Goal: Task Accomplishment & Management: Manage account settings

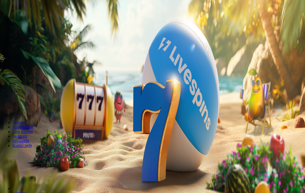
click at [29, 21] on span "Kirjaudu" at bounding box center [35, 19] width 13 height 4
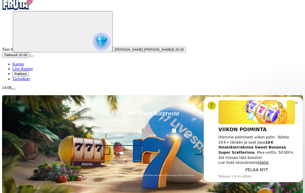
click at [298, 104] on button "Dismiss notification" at bounding box center [297, 102] width 4 height 4
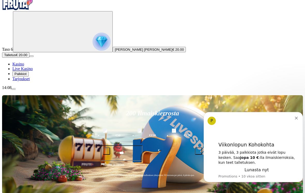
click at [295, 118] on icon "Dismiss notification" at bounding box center [296, 118] width 3 height 3
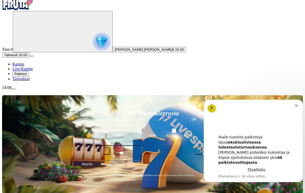
click at [297, 107] on icon "Dismiss notification" at bounding box center [296, 105] width 3 height 3
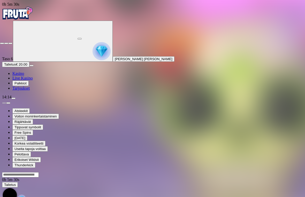
click at [4, 43] on button "button" at bounding box center [2, 44] width 4 height 2
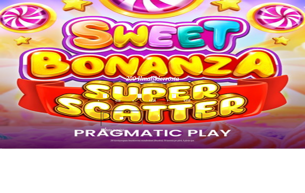
type input "*"
type input "******"
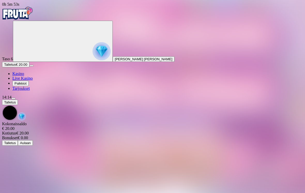
scroll to position [8, 0]
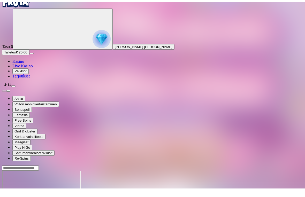
scroll to position [0, 0]
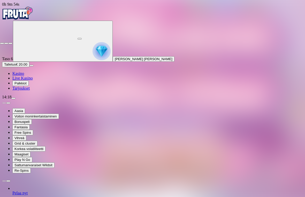
click at [2, 43] on span "close icon" at bounding box center [2, 43] width 0 height 0
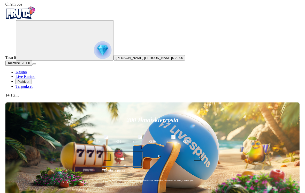
scroll to position [14, 0]
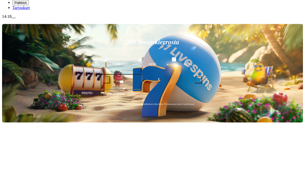
type input "****"
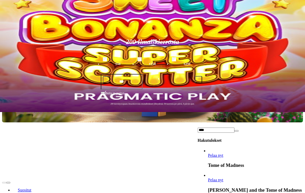
scroll to position [6, 0]
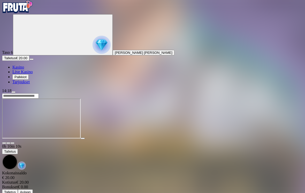
click at [12, 143] on span "fullscreen icon" at bounding box center [12, 143] width 0 height 0
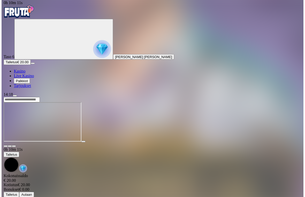
scroll to position [0, 0]
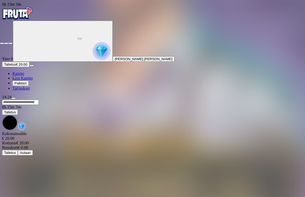
click at [2, 43] on span "close icon" at bounding box center [2, 43] width 0 height 0
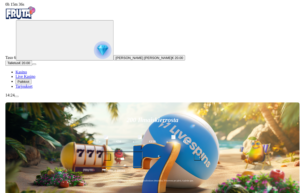
scroll to position [6, 0]
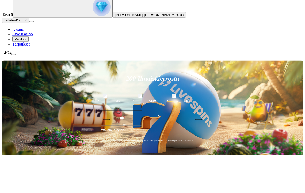
type input "****"
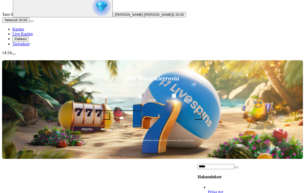
scroll to position [8, 0]
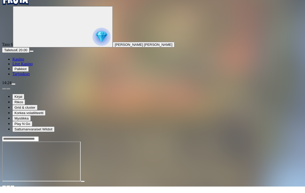
click at [12, 192] on span "fullscreen icon" at bounding box center [12, 192] width 0 height 0
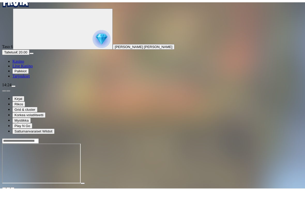
scroll to position [0, 0]
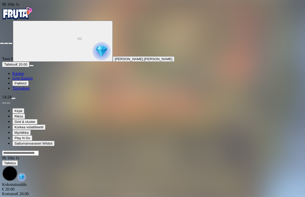
click at [99, 193] on html "0h 16m 1s Taso 6 [PERSON_NAME] [PERSON_NAME] € 20.00 Kasino Live Kasino Palkkio…" at bounding box center [152, 104] width 305 height 209
click at [2, 43] on span "close icon" at bounding box center [2, 43] width 0 height 0
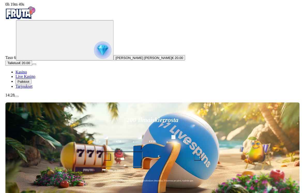
scroll to position [14, 0]
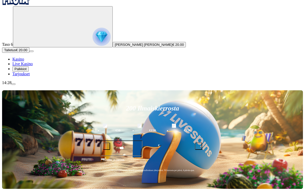
click at [29, 47] on button "Primary" at bounding box center [63, 26] width 100 height 41
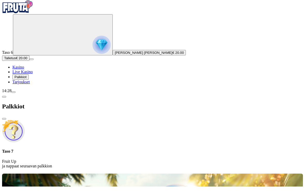
click at [30, 90] on span "Tarjoukset" at bounding box center [20, 88] width 17 height 4
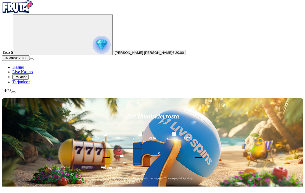
scroll to position [6, 0]
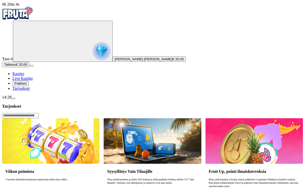
click at [30, 90] on link "Tarjoukset" at bounding box center [20, 88] width 17 height 4
click at [29, 86] on button "Palkkiot" at bounding box center [20, 83] width 16 height 5
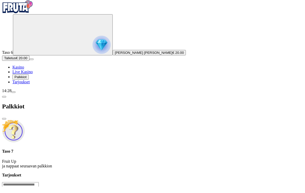
click at [133, 155] on div "Taso 7 Fruit Up ja nappaat seuraavan palkkion" at bounding box center [152, 164] width 301 height 19
click at [135, 155] on div "Taso 7 Fruit Up ja nappaat seuraavan palkkion" at bounding box center [152, 164] width 301 height 19
click at [145, 126] on div "Taso 7 Fruit Up ja nappaat seuraavan palkkion" at bounding box center [152, 150] width 301 height 49
click at [139, 155] on div "Taso 7 Fruit Up ja nappaat seuraavan palkkion" at bounding box center [152, 164] width 301 height 19
click at [124, 126] on div "Taso 7 Fruit Up ja nappaat seuraavan palkkion" at bounding box center [152, 150] width 301 height 49
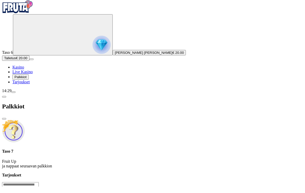
click at [24, 76] on span "Kasino" at bounding box center [18, 73] width 12 height 4
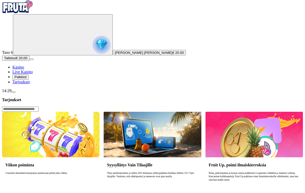
scroll to position [6, 0]
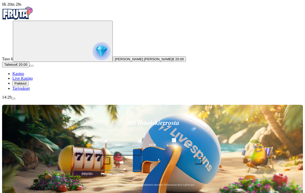
click at [93, 57] on img "Primary" at bounding box center [102, 51] width 18 height 18
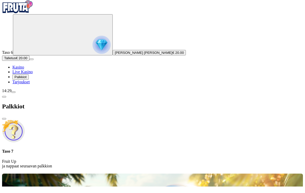
click at [115, 61] on span "[PERSON_NAME] [PERSON_NAME]" at bounding box center [144, 59] width 58 height 4
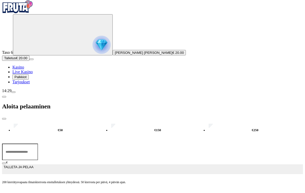
click at [21, 90] on span "Tarjoukset" at bounding box center [20, 88] width 17 height 4
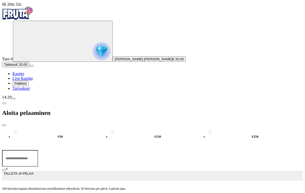
scroll to position [6, 0]
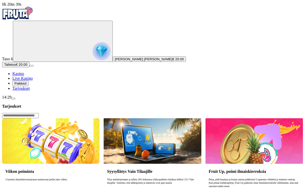
click at [27, 60] on icon "Primary" at bounding box center [54, 40] width 78 height 39
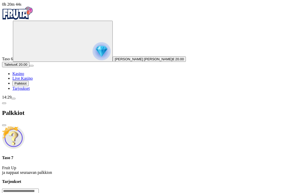
click at [24, 76] on span "Kasino" at bounding box center [18, 73] width 12 height 4
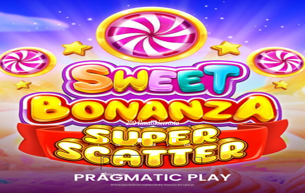
click at [13, 98] on span "menu icon" at bounding box center [13, 98] width 0 height 0
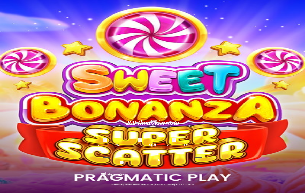
click at [115, 61] on span "[PERSON_NAME] [PERSON_NAME]" at bounding box center [144, 59] width 58 height 4
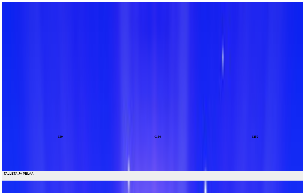
click at [16, 99] on button "menu" at bounding box center [13, 99] width 4 height 2
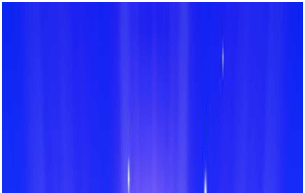
click at [13, 98] on span "menu icon" at bounding box center [13, 98] width 0 height 0
click at [29, 171] on span "Bonukset" at bounding box center [21, 173] width 14 height 4
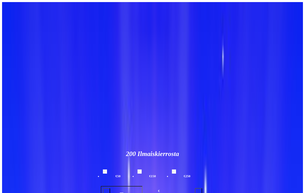
click at [132, 126] on div "Bonusta ei löytynyt" at bounding box center [152, 128] width 301 height 5
click at [4, 125] on span "close icon" at bounding box center [4, 125] width 0 height 0
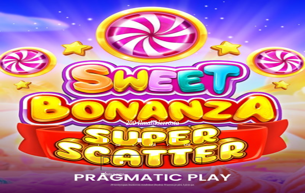
click at [13, 98] on span "menu icon" at bounding box center [13, 98] width 0 height 0
